Goal: Find specific page/section: Find specific page/section

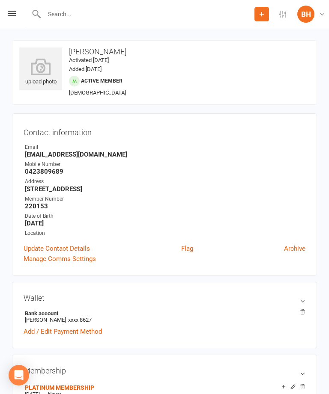
click at [15, 15] on icon at bounding box center [12, 14] width 8 height 6
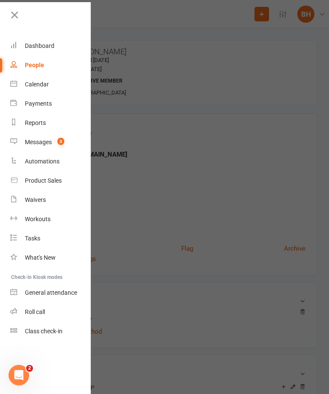
click at [37, 62] on div "People" at bounding box center [34, 65] width 19 height 7
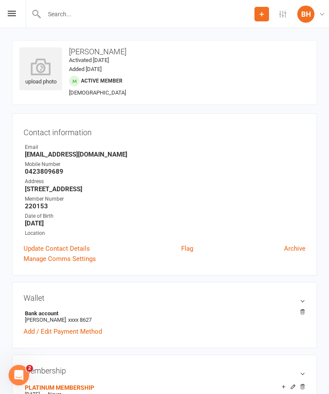
select select "100"
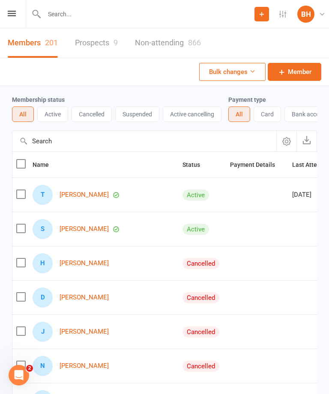
click at [88, 138] on input "text" at bounding box center [144, 141] width 264 height 21
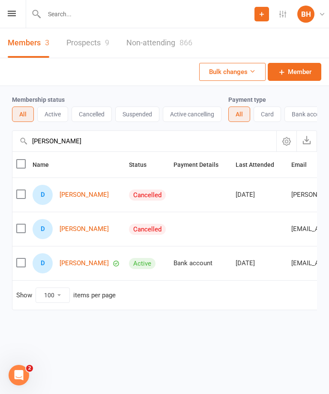
type input "[PERSON_NAME]"
click at [88, 197] on link "[PERSON_NAME]" at bounding box center [84, 194] width 49 height 7
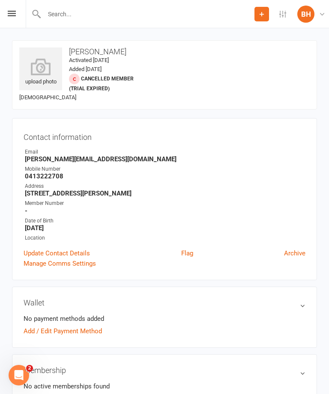
click at [3, 13] on div "Prospect Member Non-attending contact Class / event Appointment Task Membership…" at bounding box center [164, 14] width 329 height 28
click at [5, 13] on div "Prospect Member Non-attending contact Class / event Appointment Task Membership…" at bounding box center [164, 14] width 329 height 28
click at [14, 11] on icon at bounding box center [12, 14] width 8 height 6
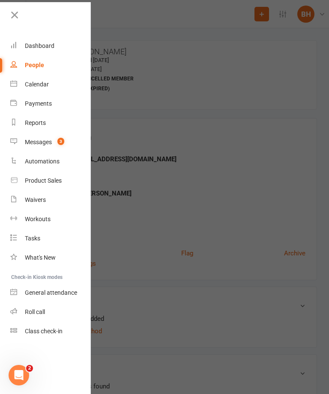
click at [208, 130] on div at bounding box center [164, 197] width 329 height 394
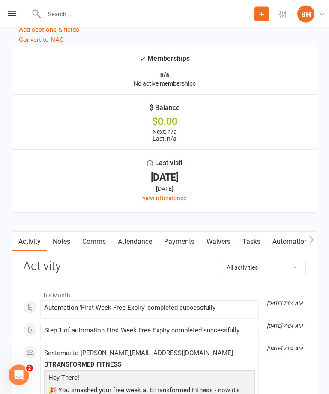
scroll to position [954, 0]
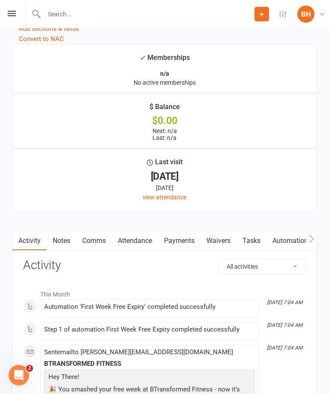
click at [309, 238] on icon "button" at bounding box center [311, 239] width 5 height 9
click at [310, 242] on icon "button" at bounding box center [311, 239] width 5 height 9
click at [302, 245] on link "Assessments" at bounding box center [302, 241] width 52 height 20
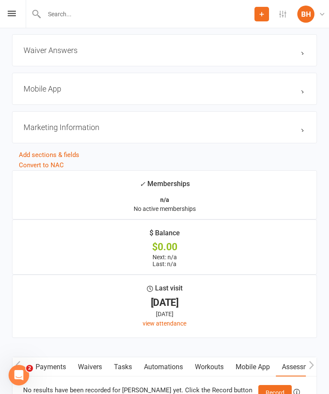
scroll to position [880, 0]
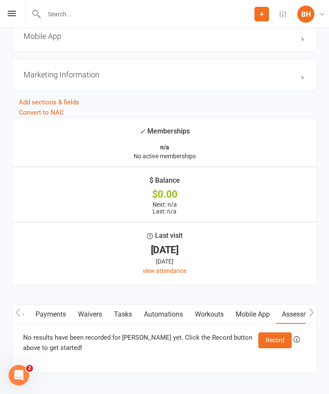
click at [309, 316] on icon "button" at bounding box center [311, 312] width 5 height 9
click at [32, 319] on link "Activity" at bounding box center [29, 315] width 34 height 20
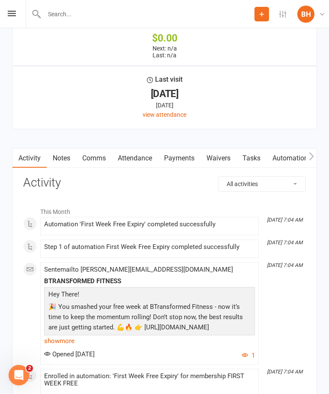
scroll to position [1044, 0]
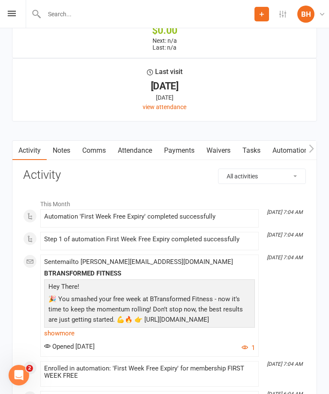
click at [61, 337] on link "show more" at bounding box center [149, 334] width 211 height 12
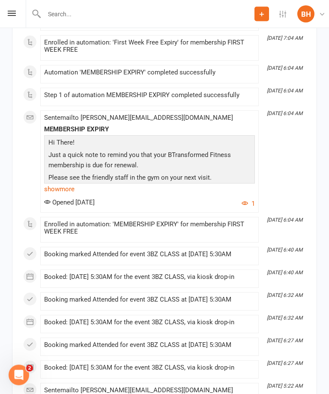
scroll to position [1481, 0]
